Goal: Transaction & Acquisition: Purchase product/service

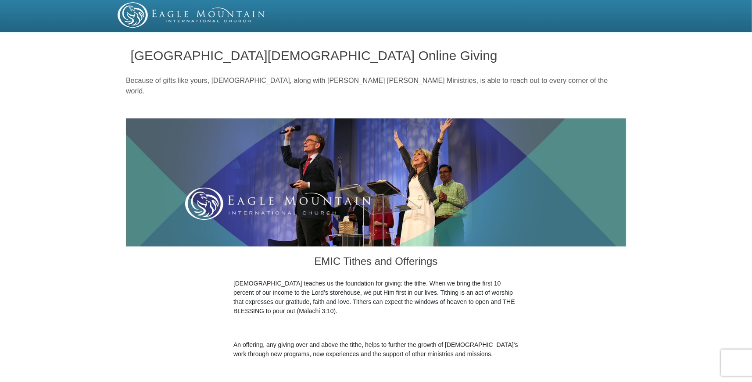
scroll to position [185, 0]
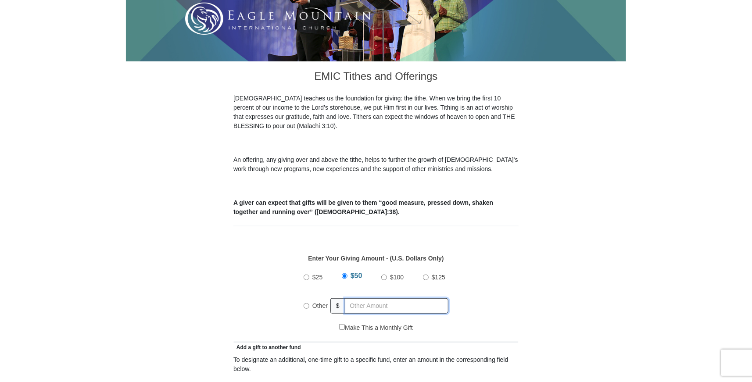
radio input "true"
click at [402, 299] on input "text" at bounding box center [398, 306] width 101 height 15
type input "405"
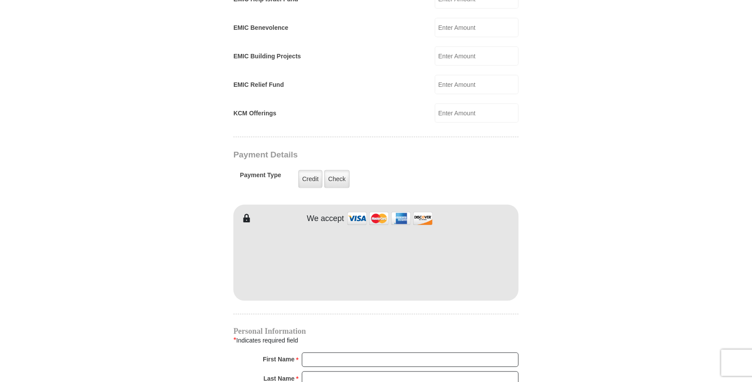
scroll to position [602, 0]
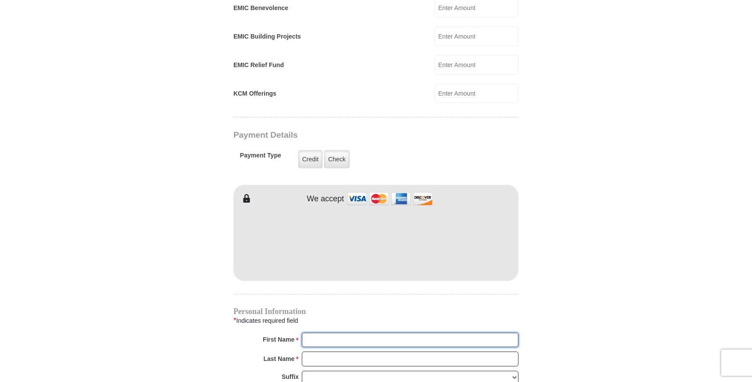
click at [331, 333] on input "First Name *" at bounding box center [410, 340] width 217 height 15
type input "[PERSON_NAME]"
click at [328, 352] on input "Last Name *" at bounding box center [410, 359] width 217 height 15
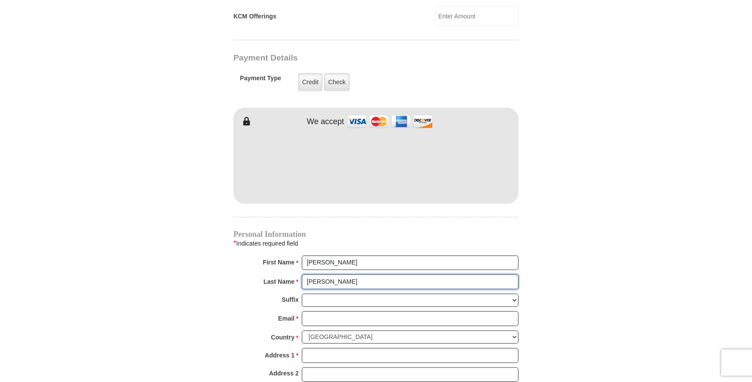
scroll to position [742, 0]
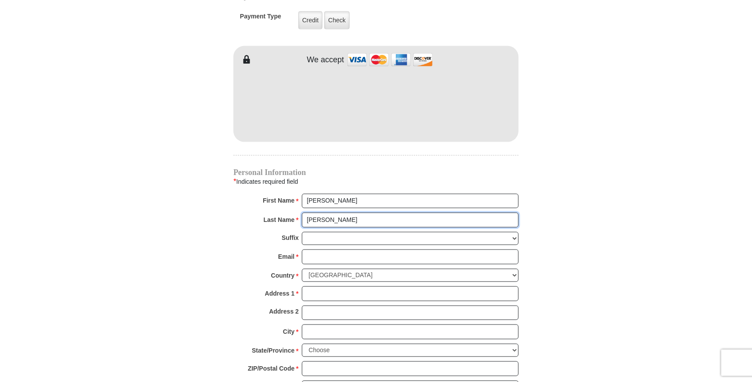
type input "[PERSON_NAME]"
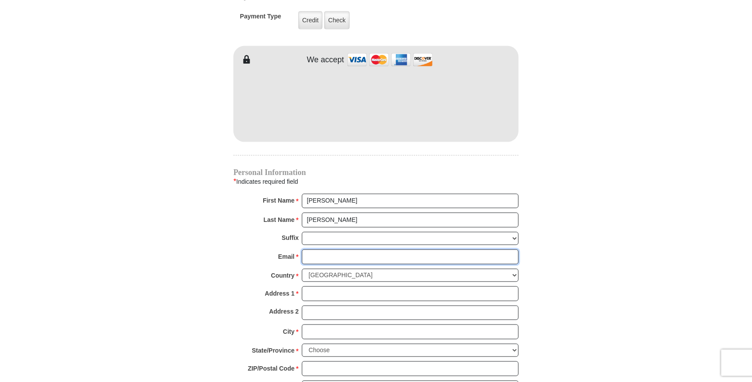
click at [312, 250] on input "Email *" at bounding box center [410, 257] width 217 height 15
type input "[PERSON_NAME][EMAIL_ADDRESS][PERSON_NAME][DOMAIN_NAME]"
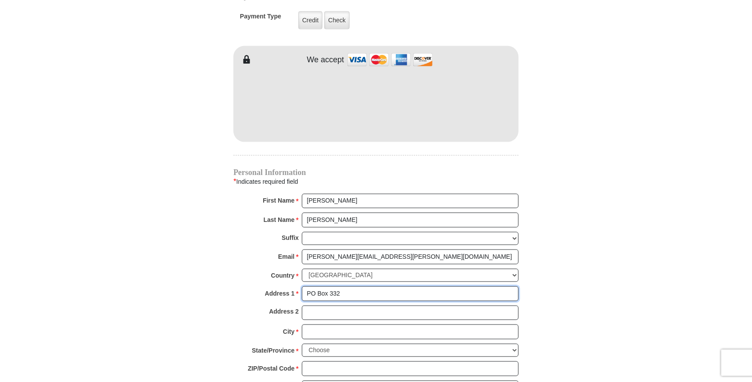
type input "PO Box 332"
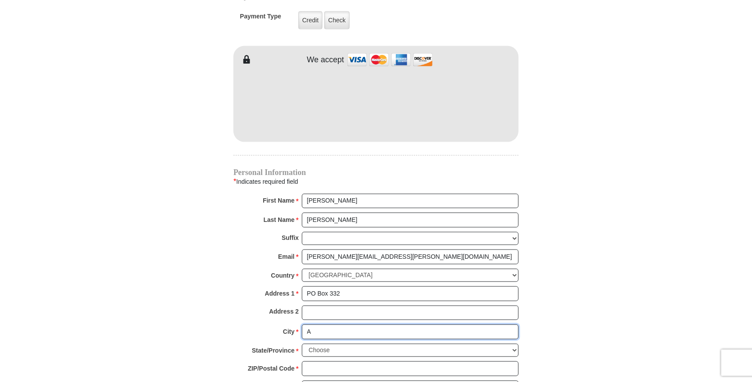
type input "[PERSON_NAME]"
select select "[GEOGRAPHIC_DATA]"
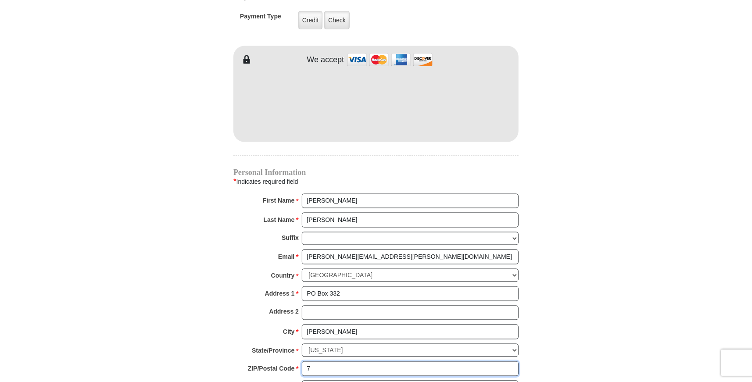
type input "75013"
type input "9726588984"
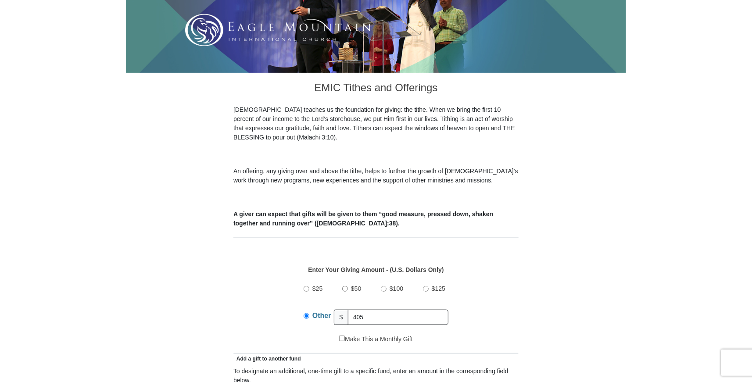
scroll to position [80, 0]
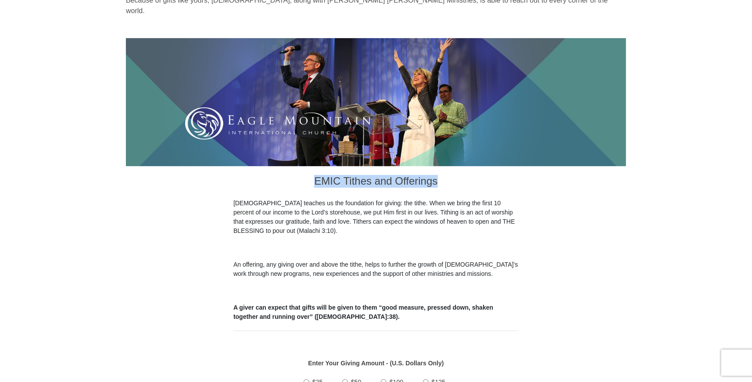
drag, startPoint x: 450, startPoint y: 178, endPoint x: 233, endPoint y: 167, distance: 218.0
drag, startPoint x: 303, startPoint y: 171, endPoint x: 519, endPoint y: 173, distance: 216.0
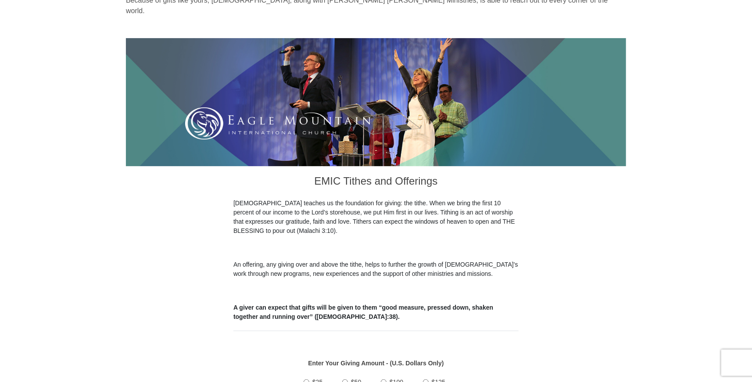
drag, startPoint x: 575, startPoint y: 255, endPoint x: 529, endPoint y: 270, distance: 48.7
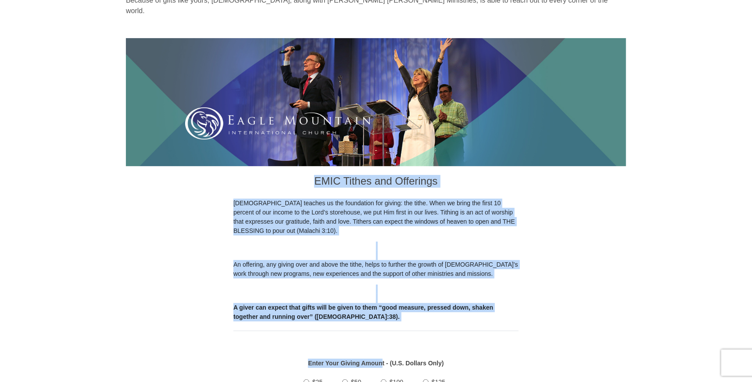
drag, startPoint x: 383, startPoint y: 316, endPoint x: 280, endPoint y: 169, distance: 179.3
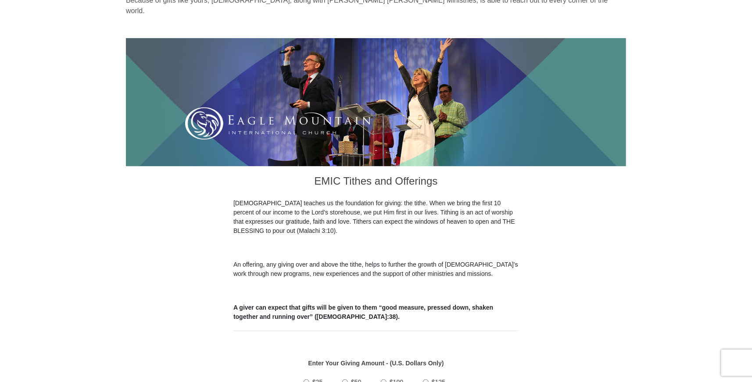
click at [302, 175] on h3 "EMIC Tithes and Offerings" at bounding box center [376, 182] width 285 height 32
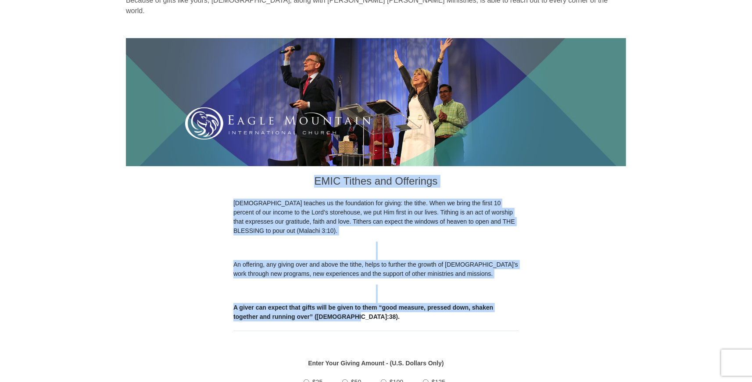
drag, startPoint x: 334, startPoint y: 173, endPoint x: 374, endPoint y: 308, distance: 140.2
click at [374, 308] on div "EMIC Tithes and Offerings The [DEMOGRAPHIC_DATA] teaches us the foundation for …" at bounding box center [376, 243] width 285 height 155
click at [378, 306] on p "A giver can expect that gifts will be given to them “good measure, pressed down…" at bounding box center [376, 312] width 285 height 18
drag, startPoint x: 355, startPoint y: 306, endPoint x: 310, endPoint y: 168, distance: 146.1
click at [310, 168] on div "EMIC Tithes and Offerings The [DEMOGRAPHIC_DATA] teaches us the foundation for …" at bounding box center [376, 243] width 285 height 155
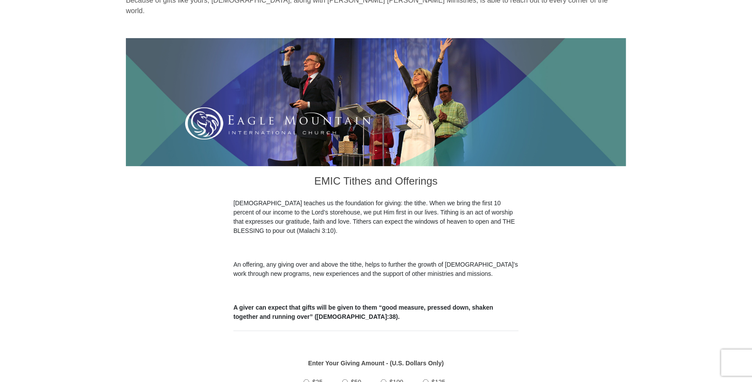
click at [305, 168] on h3 "EMIC Tithes and Offerings" at bounding box center [376, 182] width 285 height 32
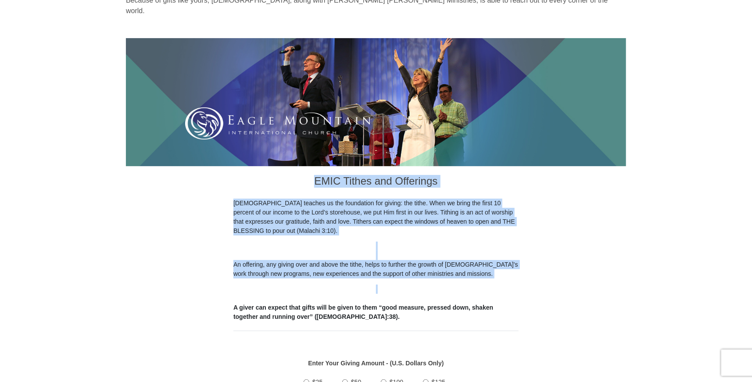
drag, startPoint x: 320, startPoint y: 171, endPoint x: 430, endPoint y: 308, distance: 175.8
click at [412, 301] on div "EMIC Tithes and Offerings The [DEMOGRAPHIC_DATA] teaches us the foundation for …" at bounding box center [376, 243] width 285 height 155
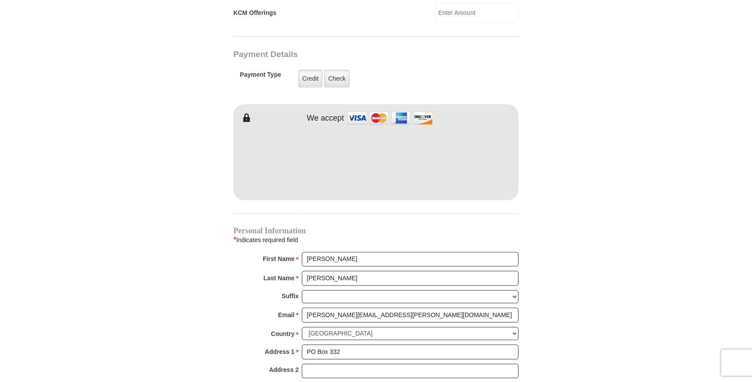
scroll to position [915, 0]
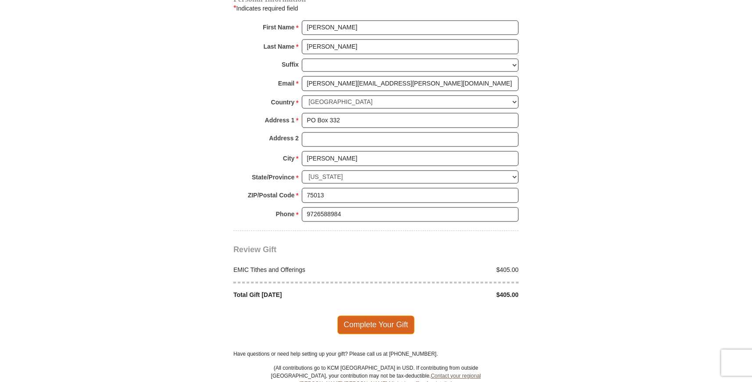
click at [394, 316] on span "Complete Your Gift" at bounding box center [377, 325] width 78 height 18
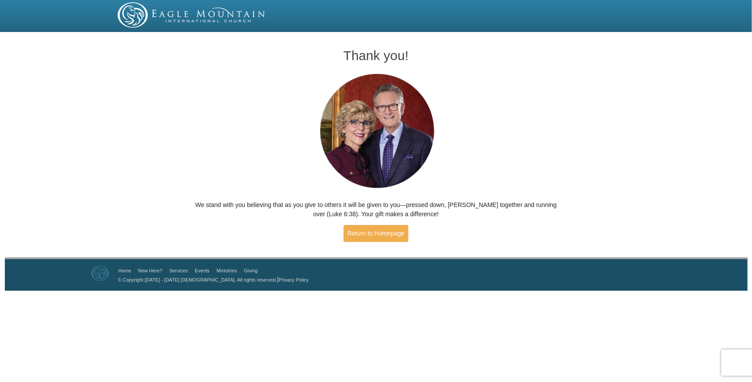
click at [507, 117] on div "Thank you! We stand with you believing that as you give to others it will be gi…" at bounding box center [376, 141] width 376 height 213
